Goal: Use online tool/utility: Utilize a website feature to perform a specific function

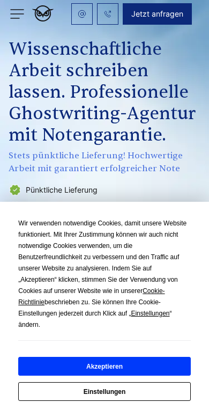
click at [150, 355] on button "Akzeptieren" at bounding box center [104, 366] width 172 height 19
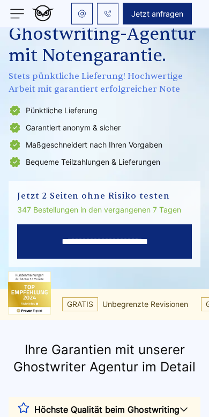
scroll to position [79, 0]
click at [165, 241] on input "**********" at bounding box center [104, 241] width 175 height 34
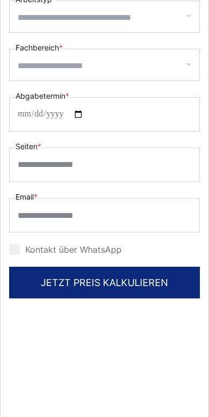
click at [175, 70] on input "Fachbereich *" at bounding box center [109, 65] width 182 height 17
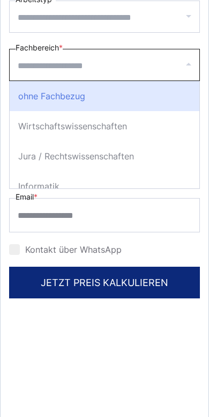
scroll to position [27, 0]
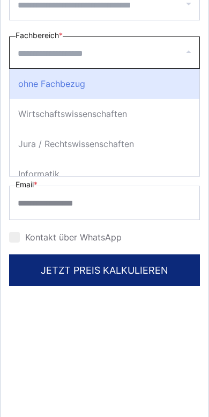
click at [157, 114] on div "Wirtschaftswissenschaften" at bounding box center [105, 114] width 190 height 30
select select "*"
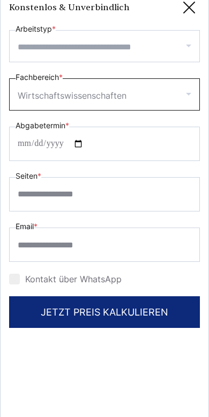
scroll to position [9, 0]
click at [185, 55] on input "Arbeitstyp *" at bounding box center [109, 47] width 182 height 17
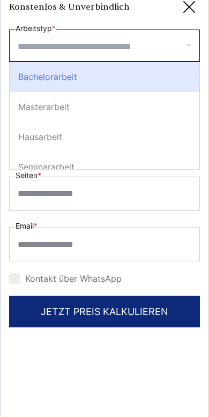
click at [167, 88] on div "Bachelorarbeit" at bounding box center [105, 77] width 190 height 30
select select "**"
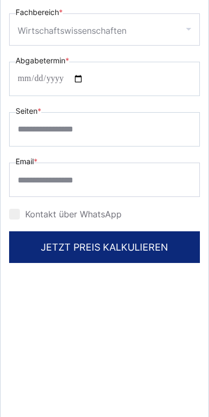
scroll to position [75, 0]
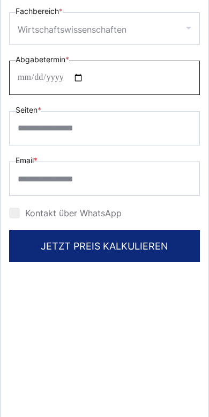
click at [181, 76] on input "Abgabetermin *" at bounding box center [104, 78] width 191 height 34
type input "**********"
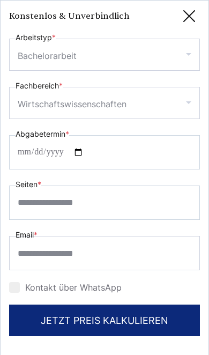
scroll to position [0, 0]
click at [183, 25] on icon at bounding box center [189, 15] width 21 height 21
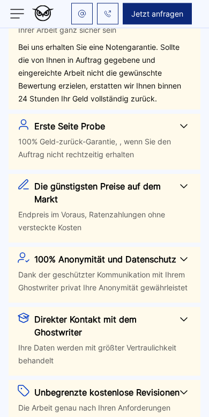
scroll to position [560, 0]
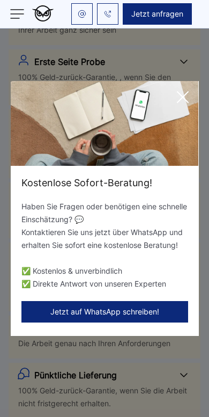
click at [184, 93] on icon at bounding box center [182, 96] width 21 height 21
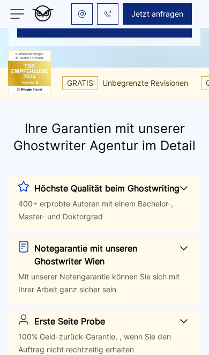
scroll to position [300, 0]
